Goal: Use online tool/utility: Use online tool/utility

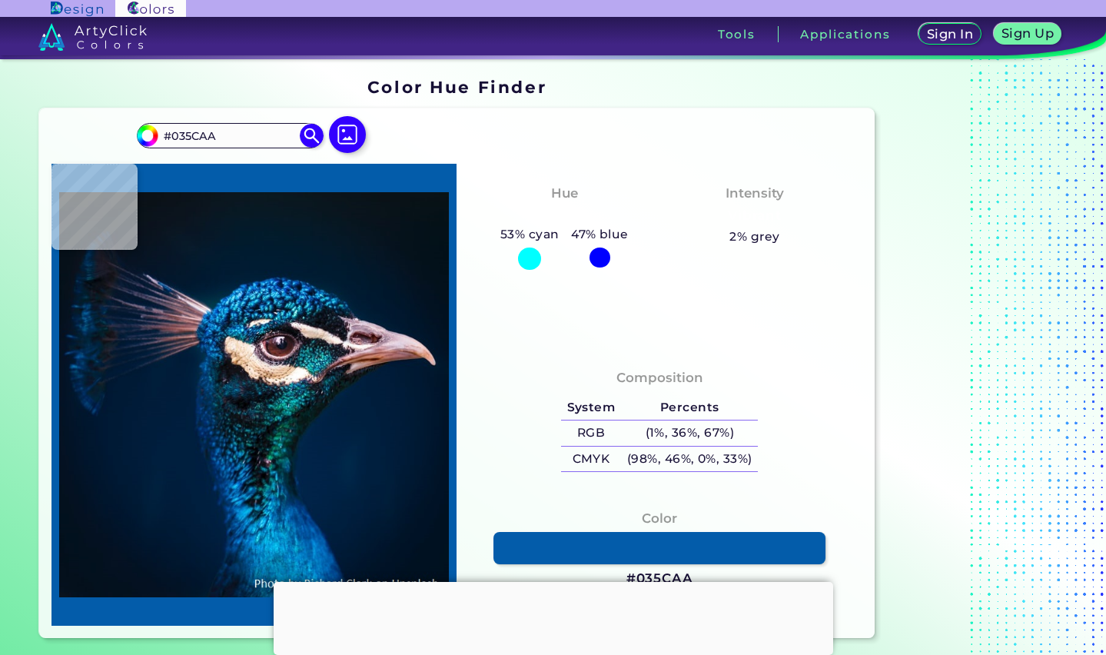
type input "#0066b4"
type input "#0066B4"
type input "#026ab9"
type input "#026AB9"
type input "#0660af"
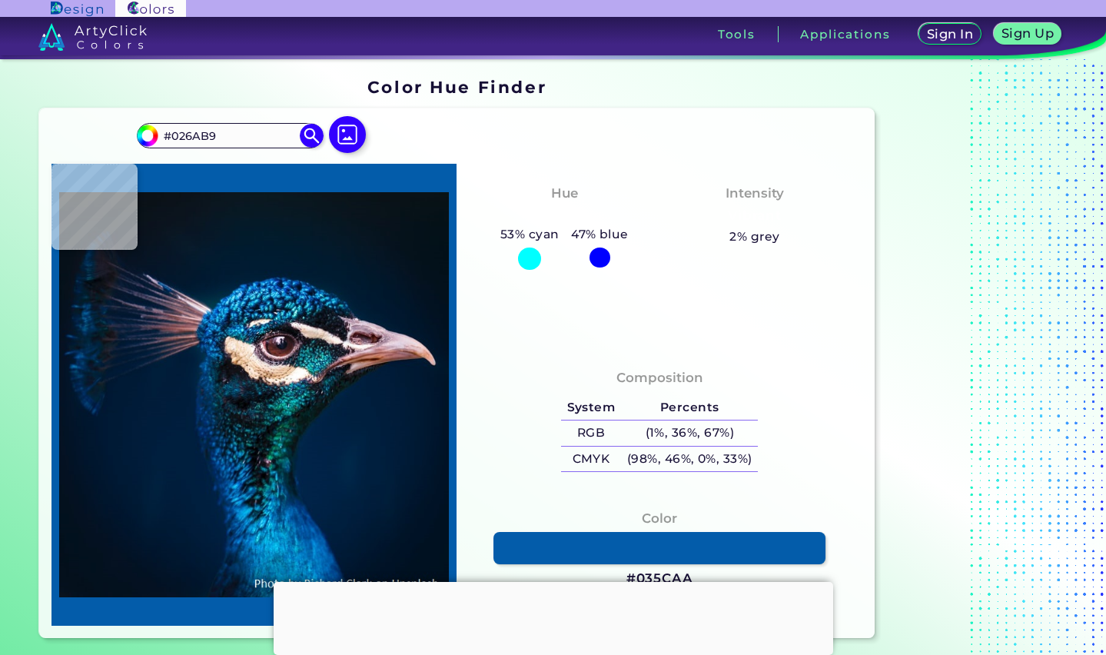
type input "#0660AF"
type input "#0355a3"
type input "#0355A3"
type input "#004995"
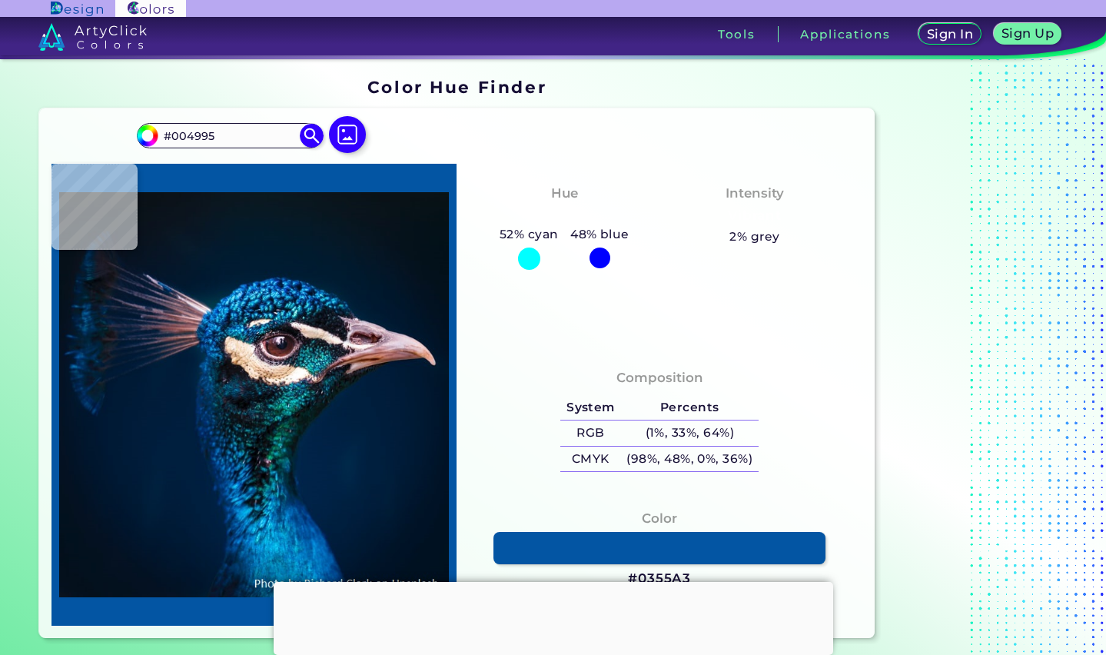
type input "#004795"
type input "#0455a4"
type input "#0455A4"
type input "#0356a3"
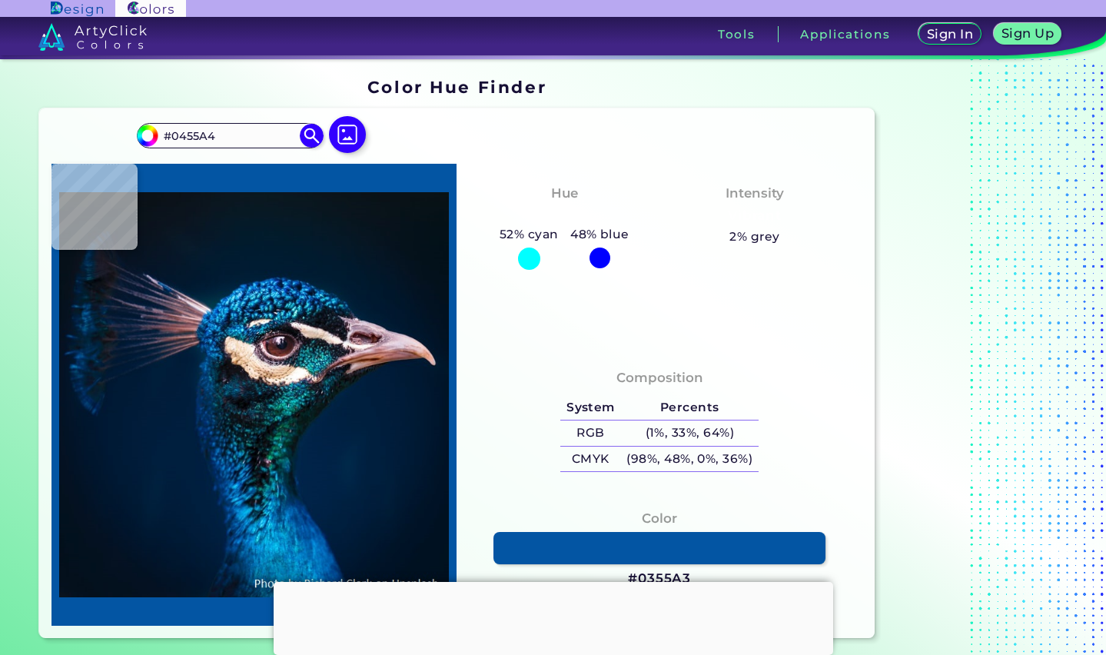
type input "#0356A3"
type input "#004d99"
type input "#004D99"
type input "#02529e"
type input "#02529E"
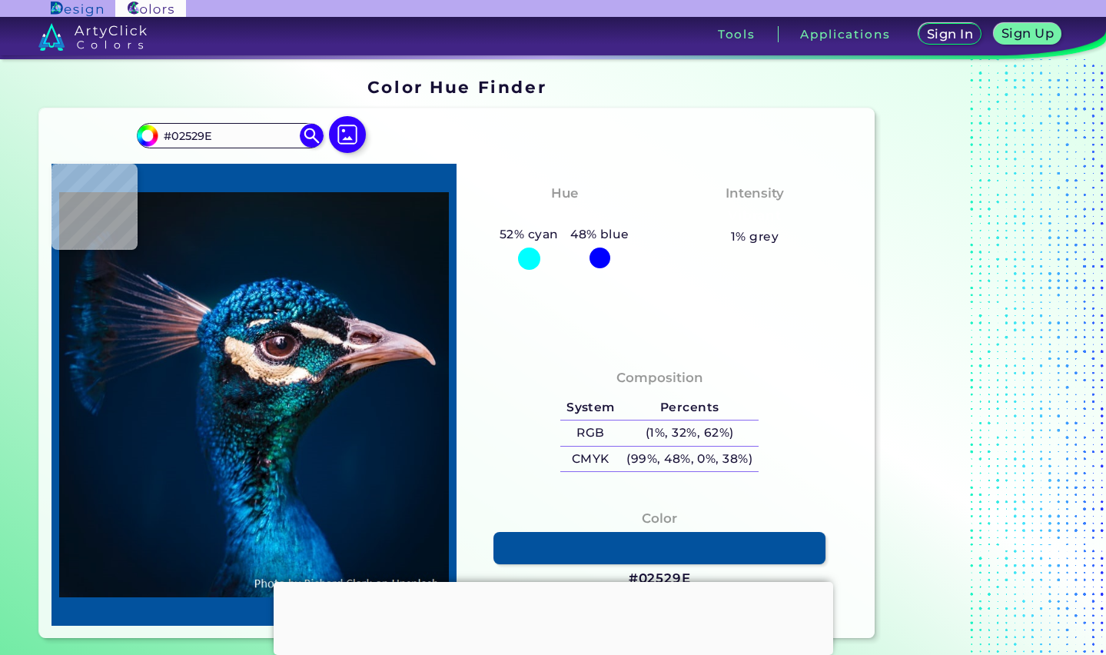
type input "#0157a4"
type input "#0157A4"
type input "#0054a1"
type input "#0054A1"
type input "#004e9a"
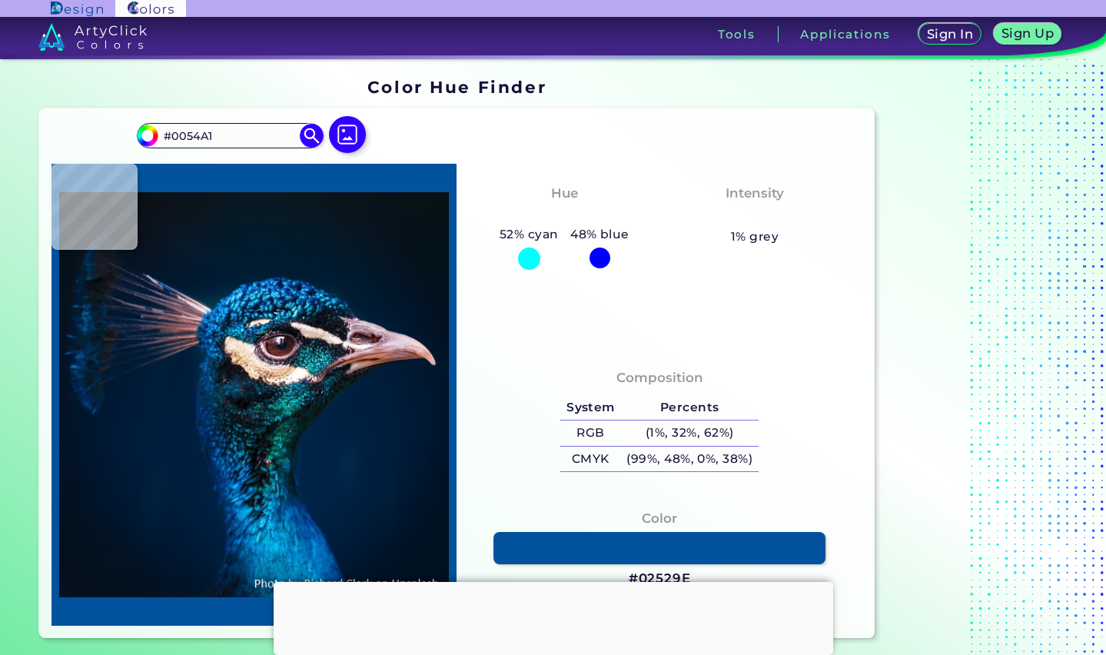
type input "#004E9A"
type input "#02509a"
type input "#02509A"
type input "#01569f"
type input "#01569F"
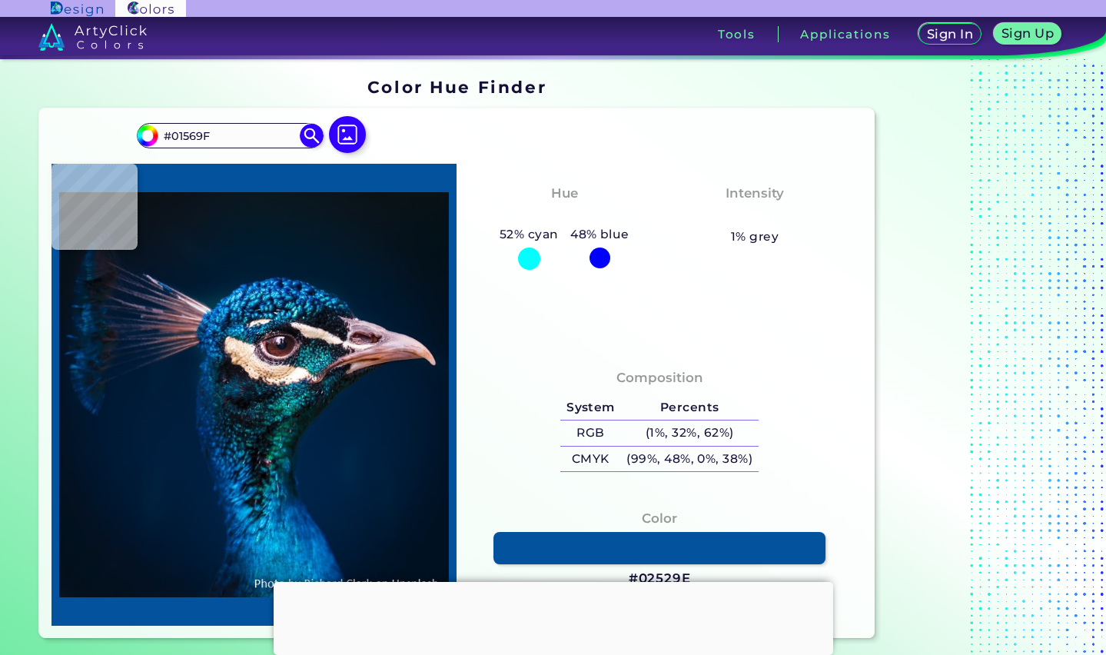
type input "#045fa8"
type input "#045FA8"
type input "#0059a0"
type input "#0059A0"
type input "#005796"
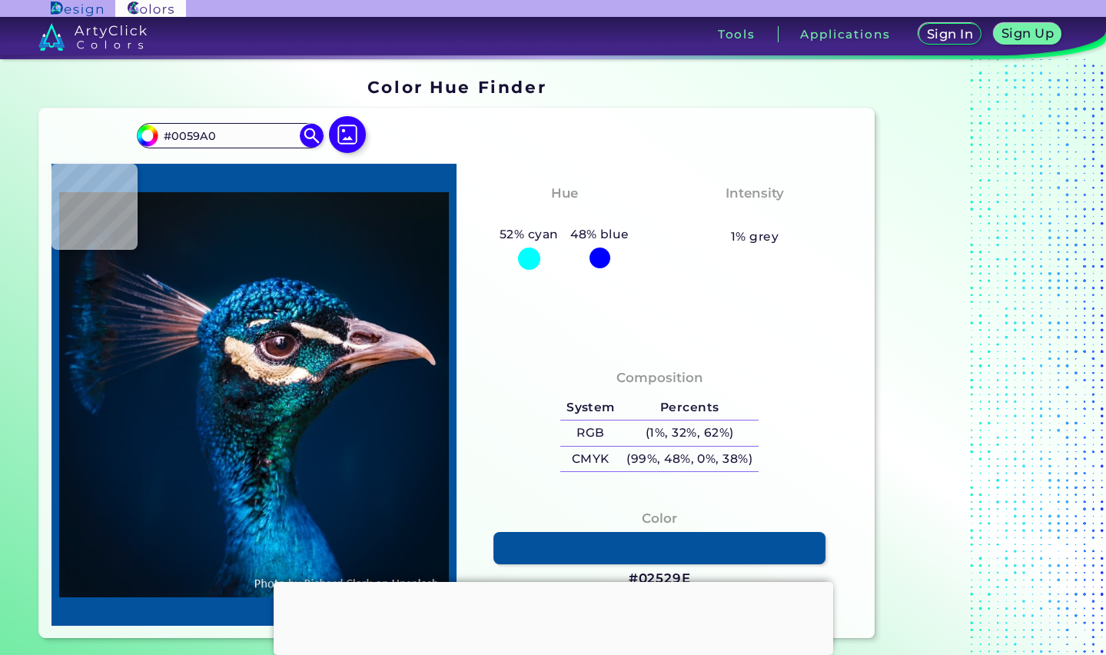
type input "#005796"
type input "#00538e"
type input "#00538E"
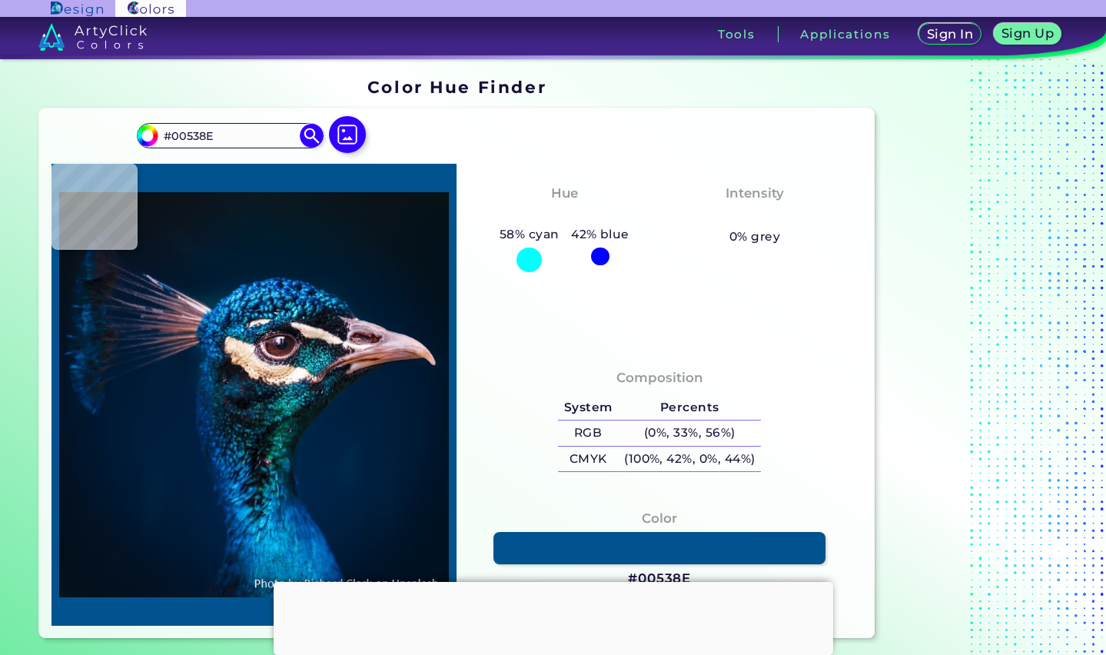
type input "#004c88"
type input "#004C88"
type input "#005296"
type input "#086daf"
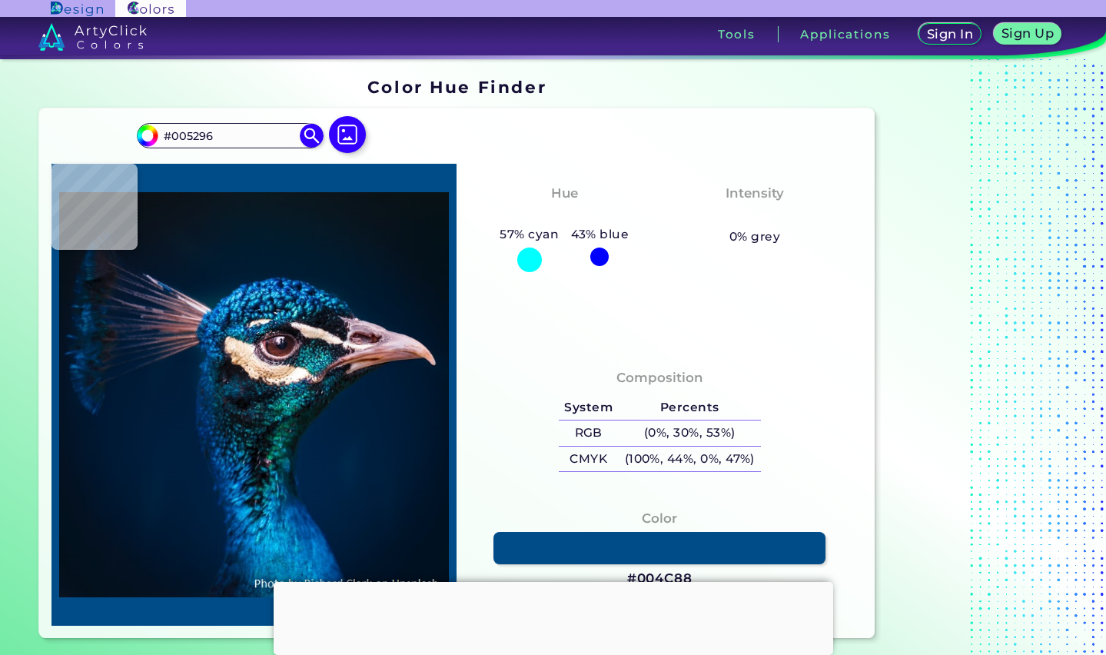
type input "#086DAF"
type input "#0767a6"
type input "#0767A6"
type input "#015797"
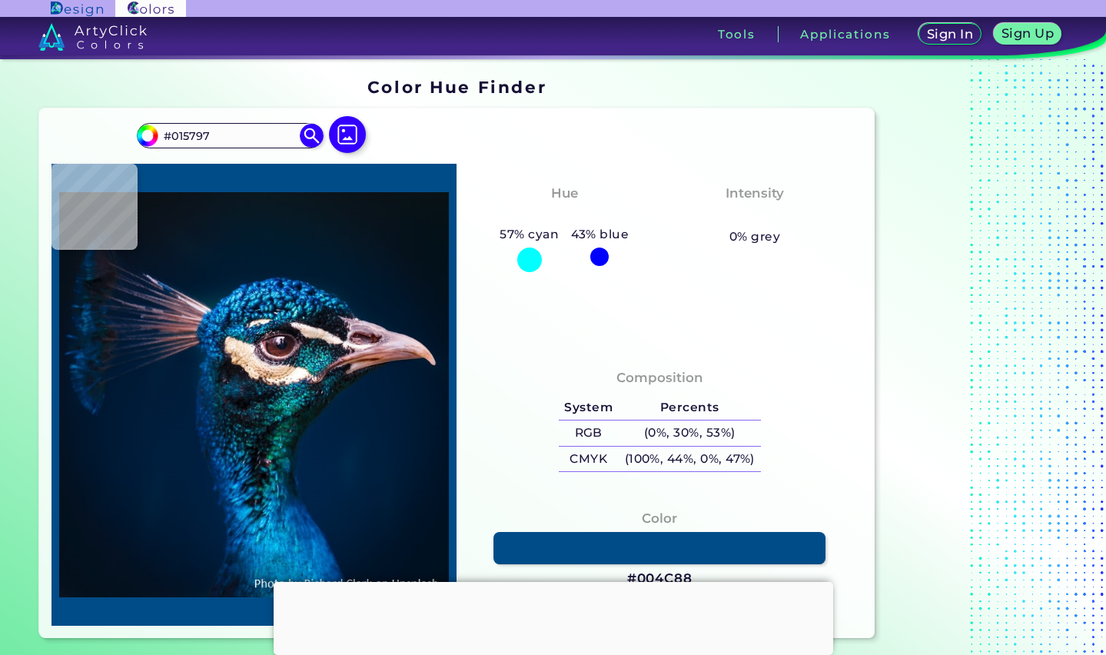
type input "#004e8f"
type input "#004E8F"
type input "#0261a4"
type input "#0261A4"
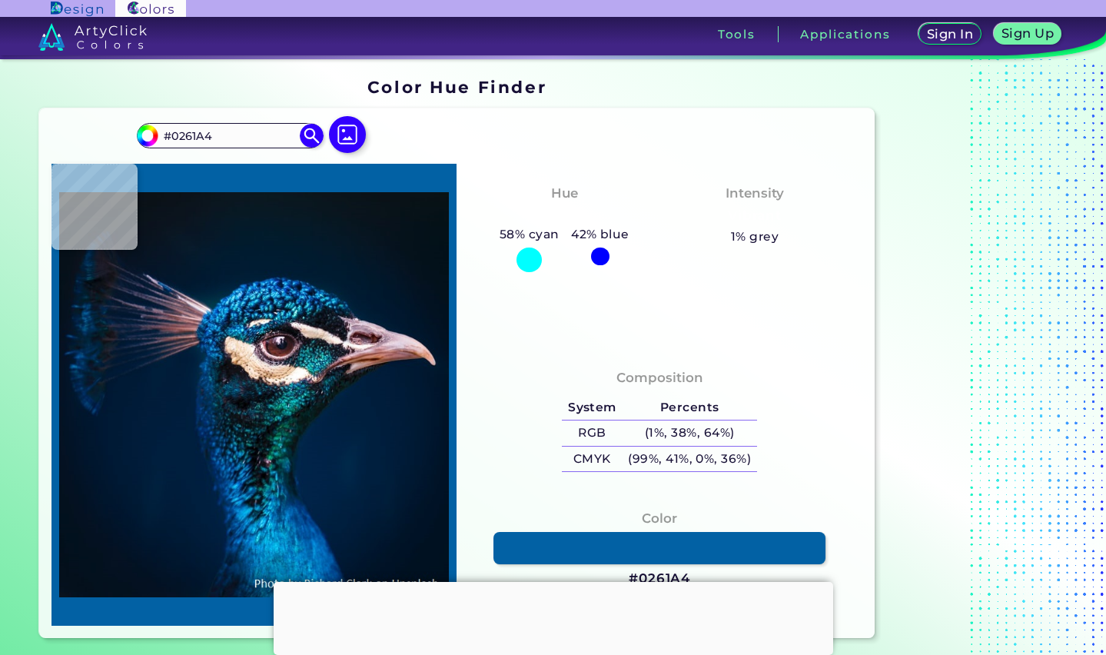
type input "#0262a5"
type input "#0262A5"
type input "#0263a5"
type input "#0263A5"
type input "#0266a9"
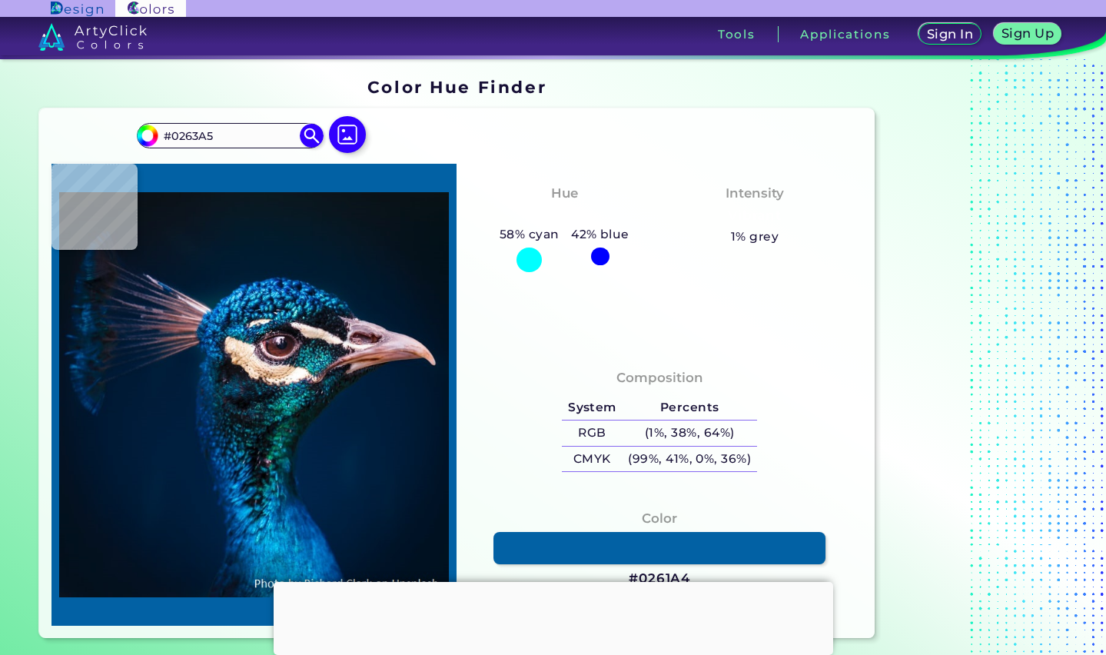
type input "#0266A9"
type input "#036daf"
type input "#036DAF"
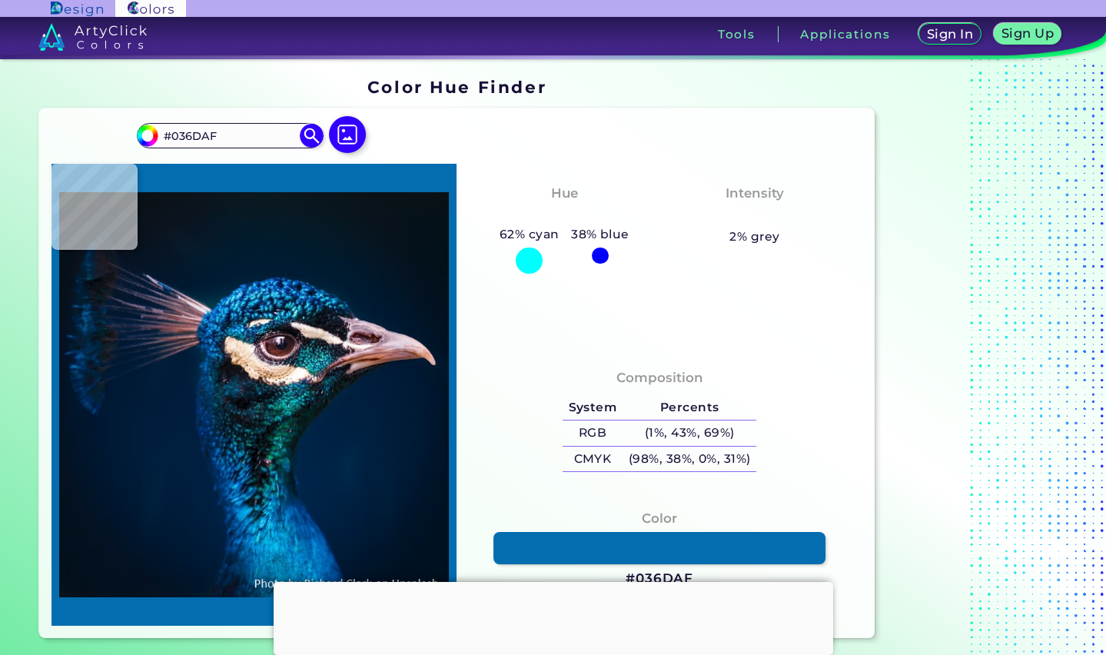
click at [296, 530] on img at bounding box center [254, 394] width 390 height 447
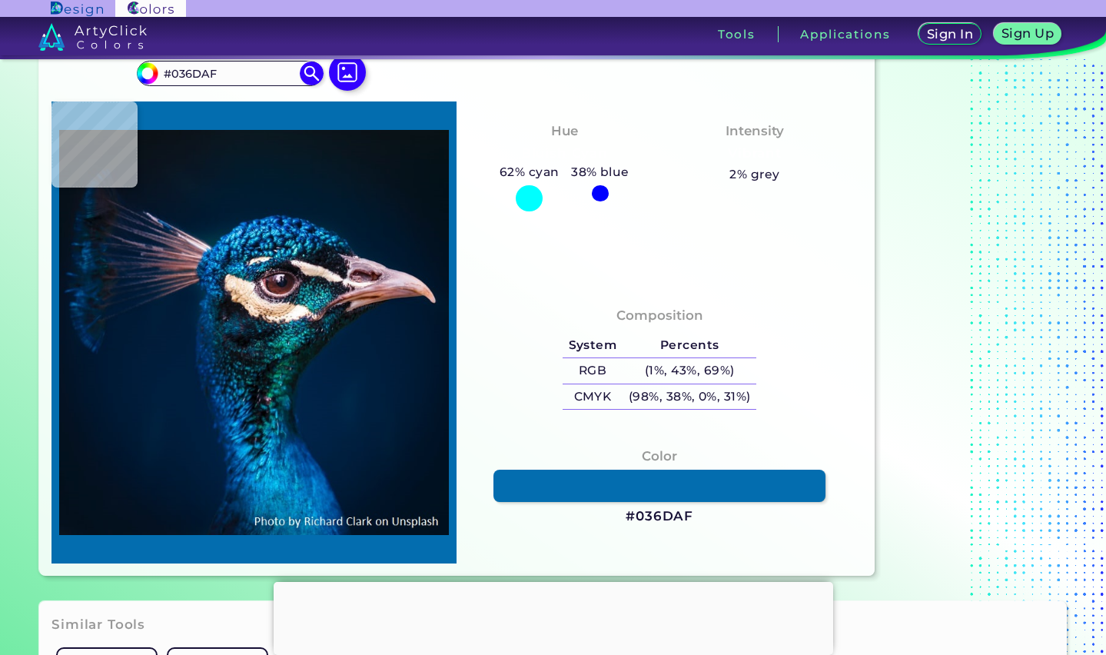
scroll to position [231, 0]
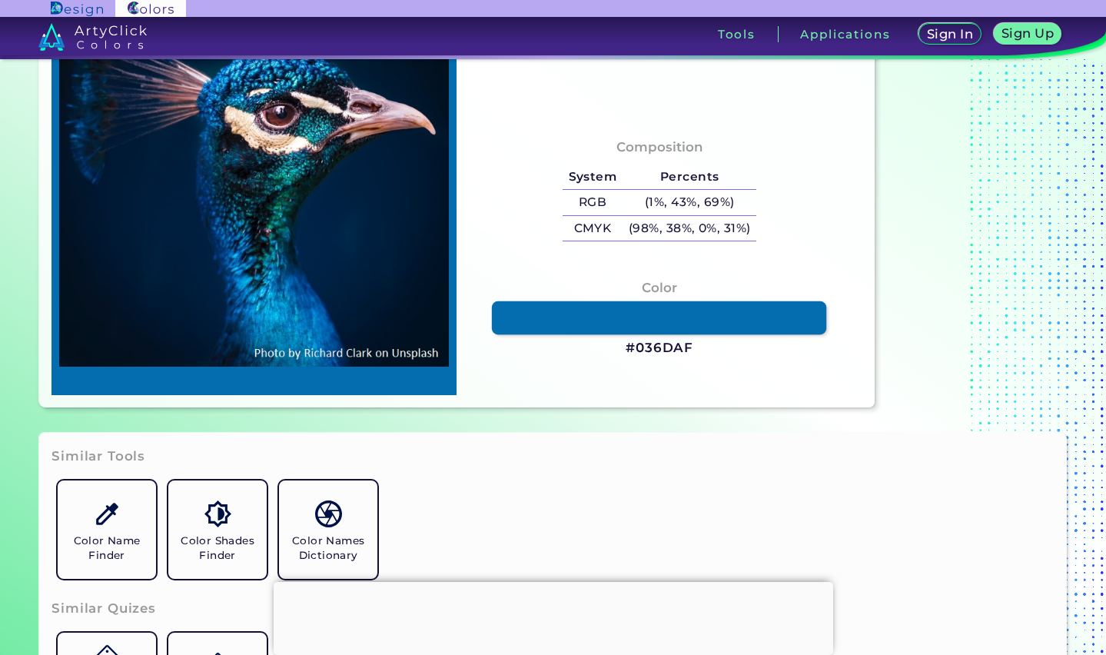
click at [710, 321] on link at bounding box center [659, 317] width 335 height 33
